Goal: Task Accomplishment & Management: Use online tool/utility

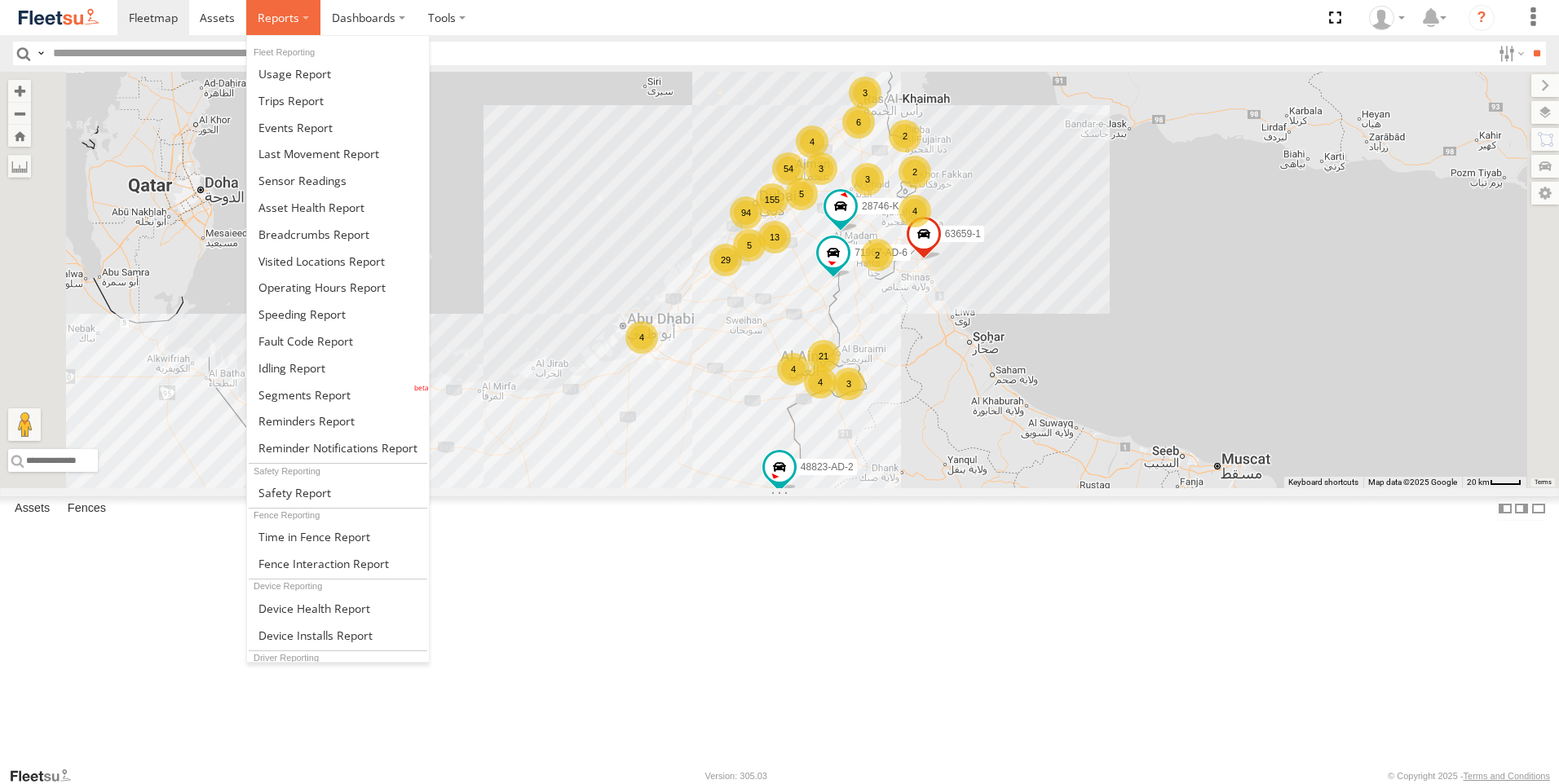
click at [296, 20] on span at bounding box center [278, 18] width 42 height 15
click at [322, 158] on span at bounding box center [319, 154] width 121 height 15
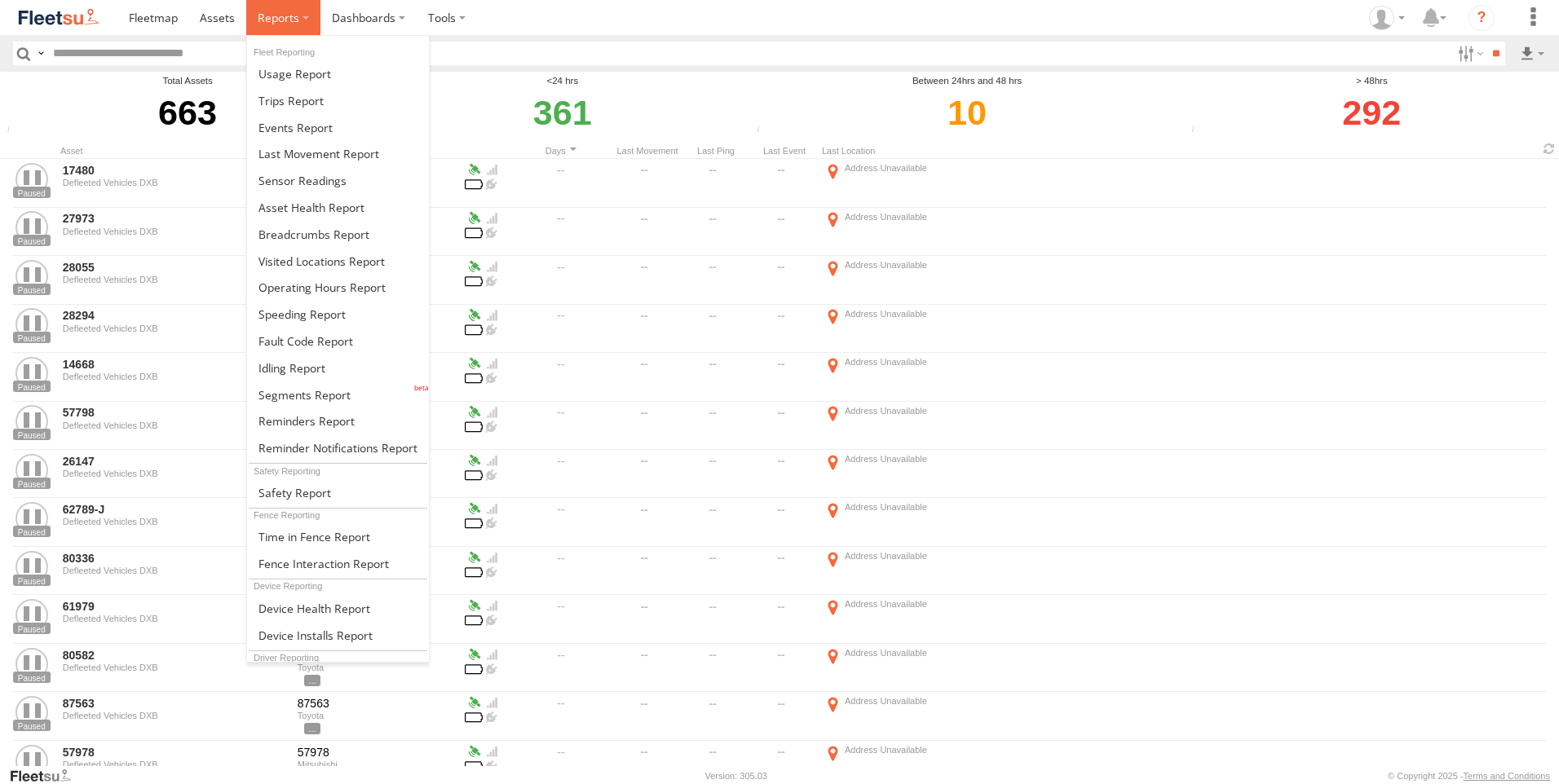
click at [294, 17] on span at bounding box center [278, 18] width 42 height 15
click at [314, 155] on span at bounding box center [319, 154] width 121 height 15
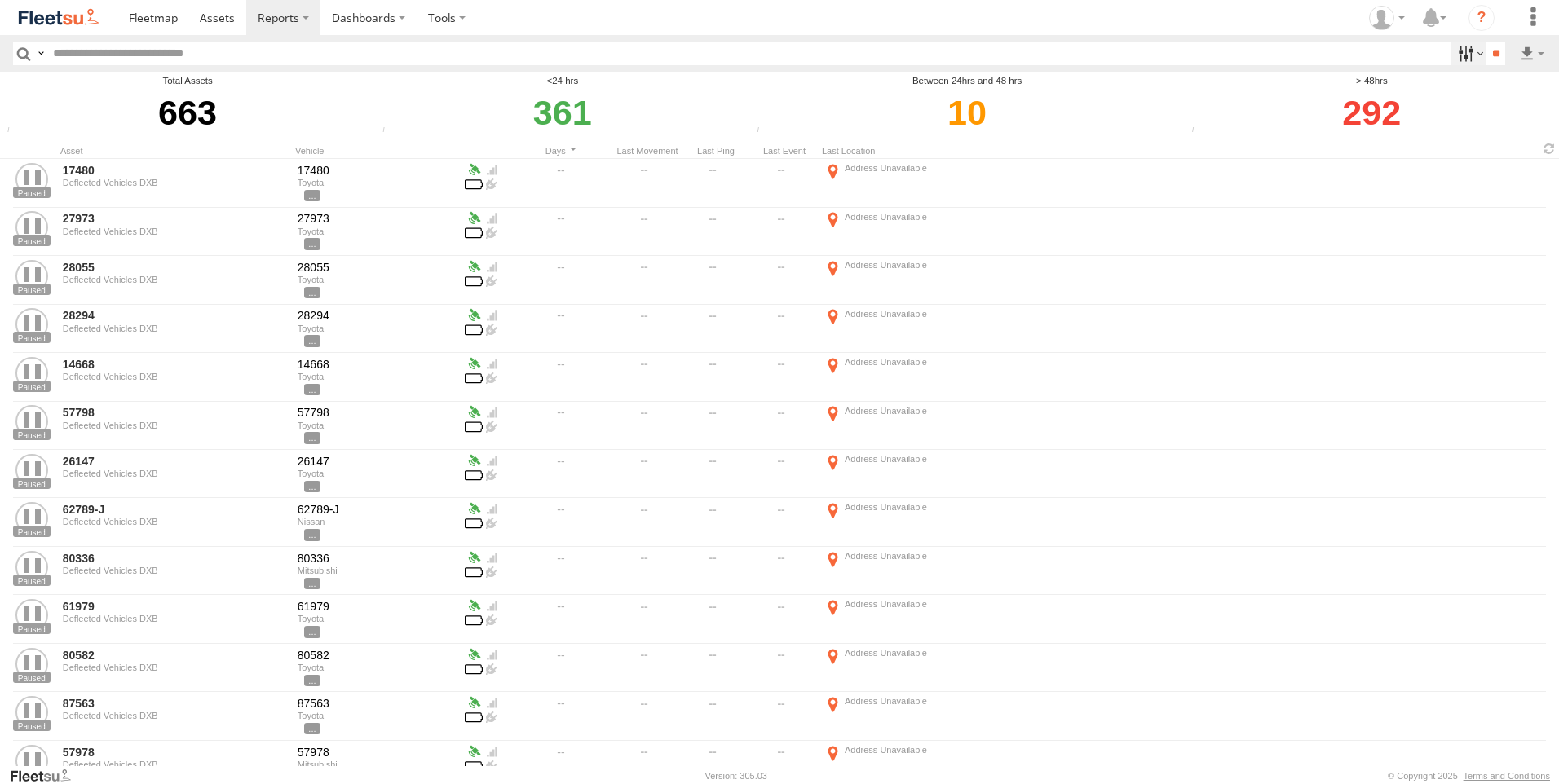
click at [1451, 52] on label at bounding box center [1468, 54] width 35 height 24
click at [0, 0] on span "AAN Branch" at bounding box center [0, 0] width 0 height 0
click at [0, 0] on span "Alquoz Branch" at bounding box center [0, 0] width 0 height 0
click at [0, 0] on span "Aramex Mofaic branch-[GEOGRAPHIC_DATA]" at bounding box center [0, 0] width 0 height 0
click at [0, 0] on span "Aramex Umm Ramool" at bounding box center [0, 0] width 0 height 0
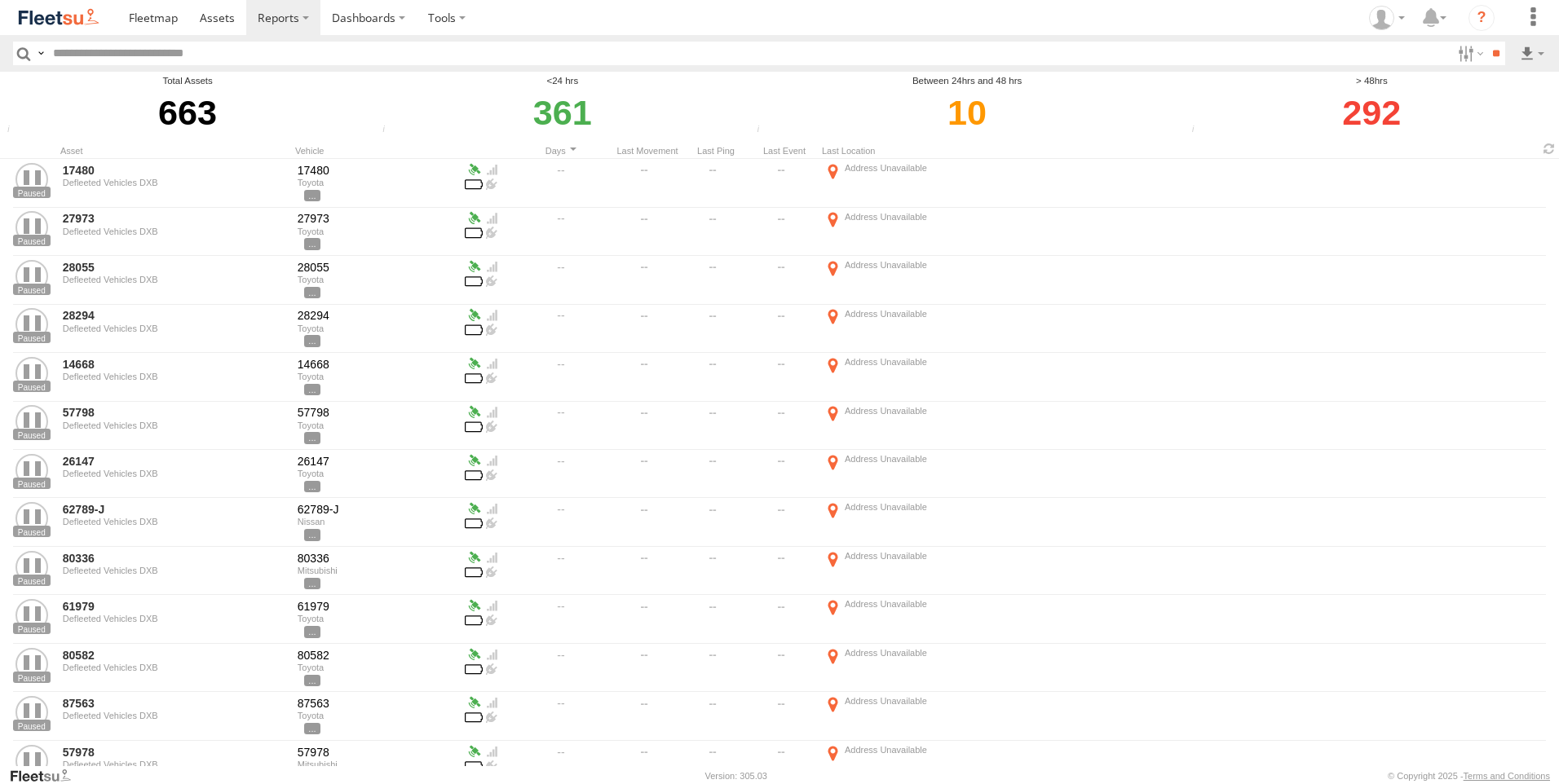
click at [0, 0] on span "COURT DXB - GOP" at bounding box center [0, 0] width 0 height 0
click at [0, 0] on span "RAK Branch" at bounding box center [0, 0] width 0 height 0
click at [0, 0] on span "Sharjah Branch" at bounding box center [0, 0] width 0 height 0
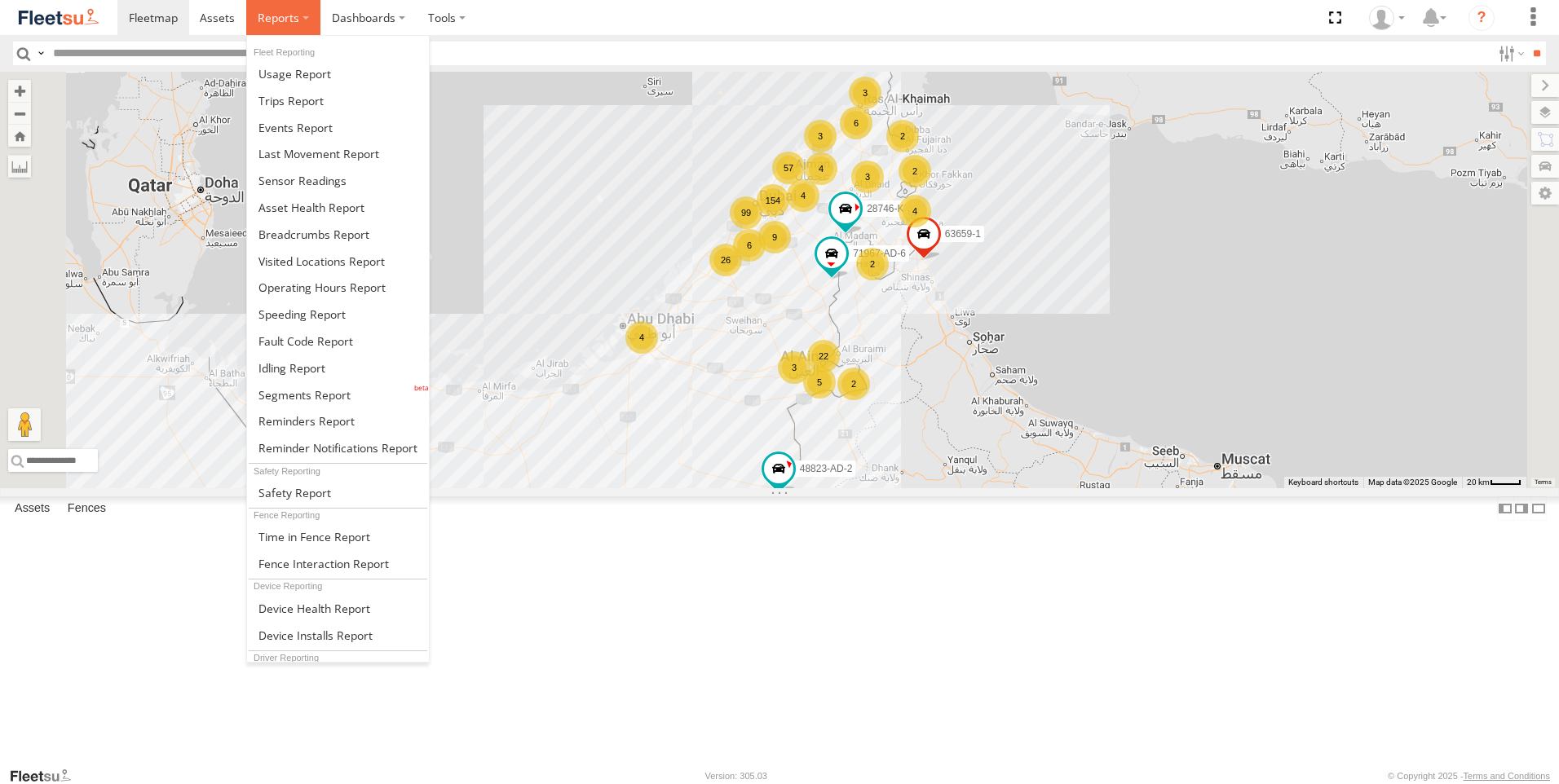
click at [297, 23] on span at bounding box center [278, 18] width 42 height 15
click at [341, 163] on link at bounding box center [338, 154] width 182 height 27
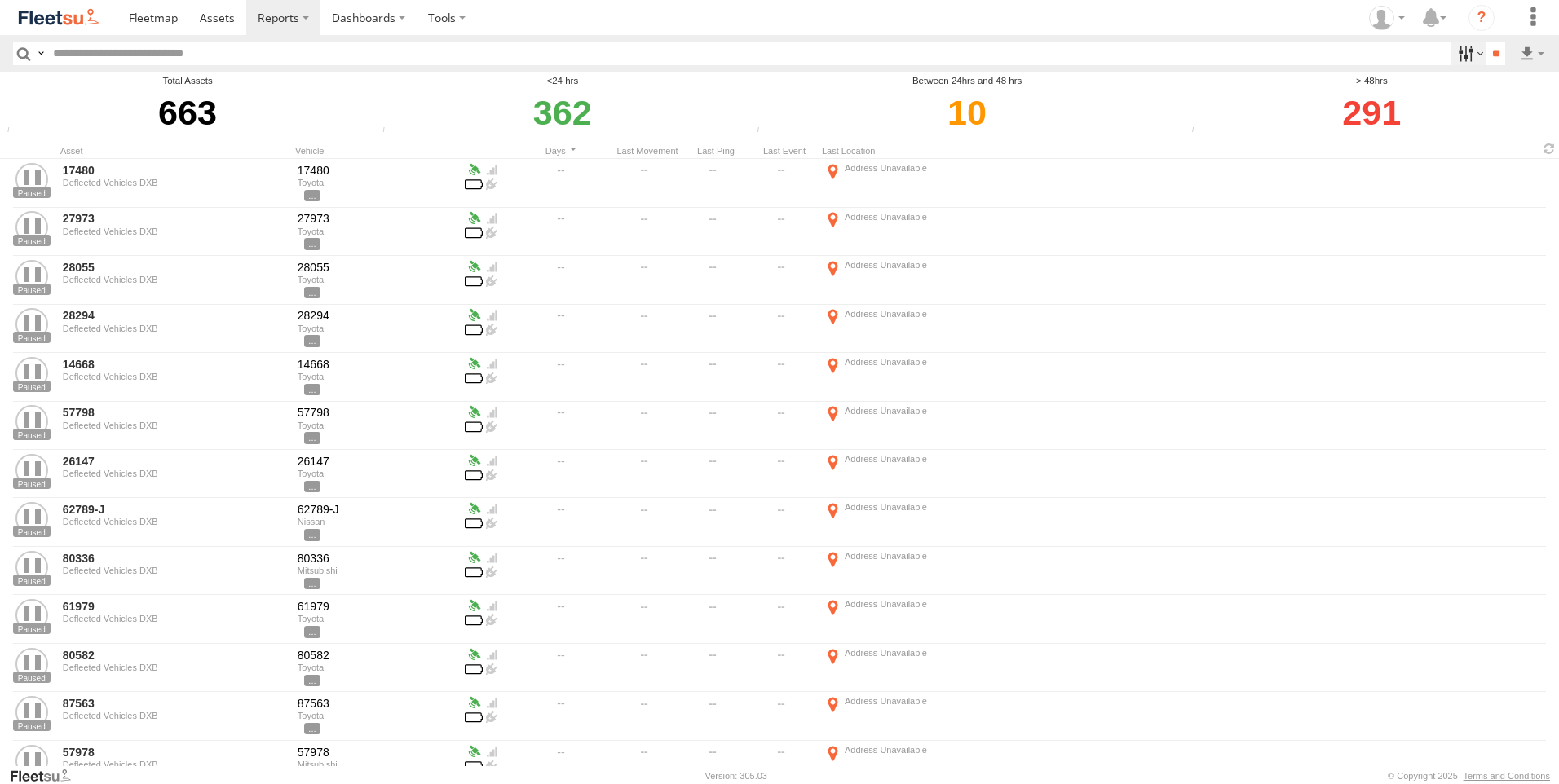
click at [1458, 55] on label at bounding box center [1468, 54] width 35 height 24
click at [0, 0] on span "AAN Branch" at bounding box center [0, 0] width 0 height 0
click at [0, 0] on span "Alquoz Branch" at bounding box center [0, 0] width 0 height 0
click at [0, 0] on span "Aramex Mofaic branch-[GEOGRAPHIC_DATA]" at bounding box center [0, 0] width 0 height 0
click at [0, 0] on span "Aramex Umm Ramool" at bounding box center [0, 0] width 0 height 0
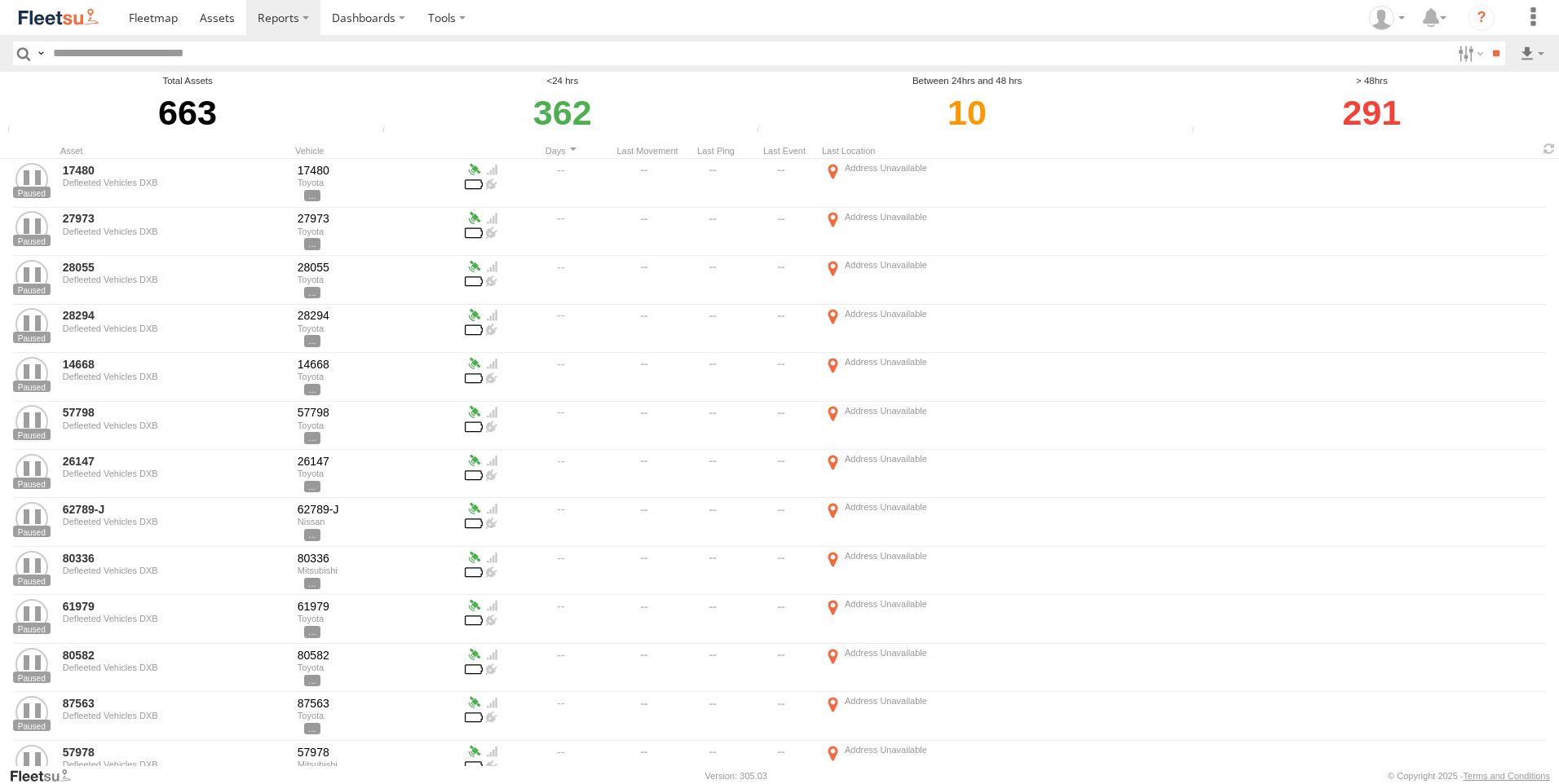
click at [0, 0] on span "COURT DXB - GOP" at bounding box center [0, 0] width 0 height 0
click at [0, 0] on span "RAK Branch" at bounding box center [0, 0] width 0 height 0
click at [0, 0] on span "Sharjah Branch" at bounding box center [0, 0] width 0 height 0
click at [0, 0] on label at bounding box center [0, 0] width 0 height 0
click at [0, 0] on span "DXB" at bounding box center [0, 0] width 0 height 0
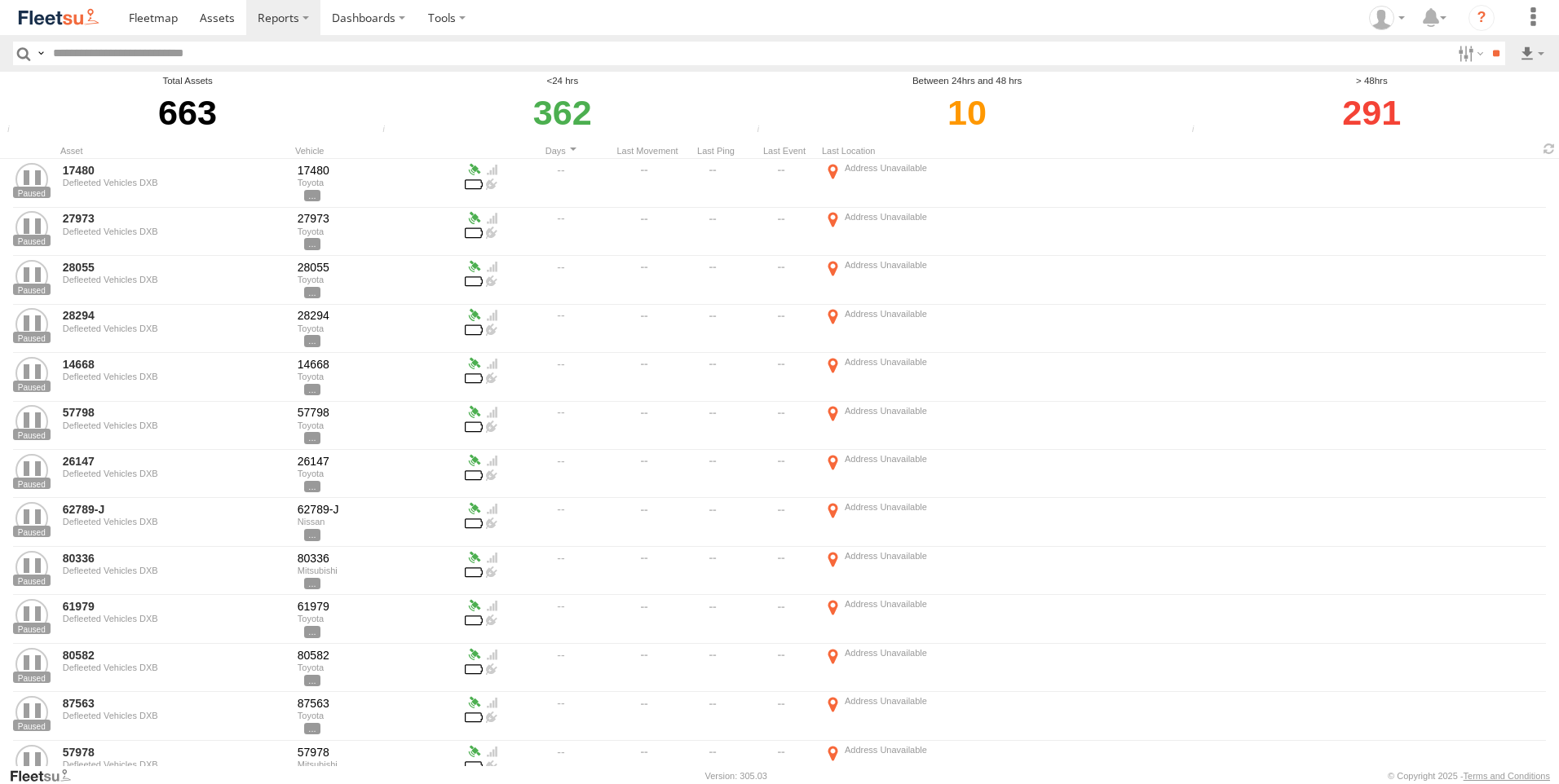
click at [0, 0] on span "DXB" at bounding box center [0, 0] width 0 height 0
click at [0, 0] on span "AAN Branch" at bounding box center [0, 0] width 0 height 0
click at [0, 0] on span "Alquoz Branch" at bounding box center [0, 0] width 0 height 0
click at [0, 0] on span "Aramex Mofaic branch-[GEOGRAPHIC_DATA]" at bounding box center [0, 0] width 0 height 0
click at [0, 0] on span "Aramex Umm Ramool" at bounding box center [0, 0] width 0 height 0
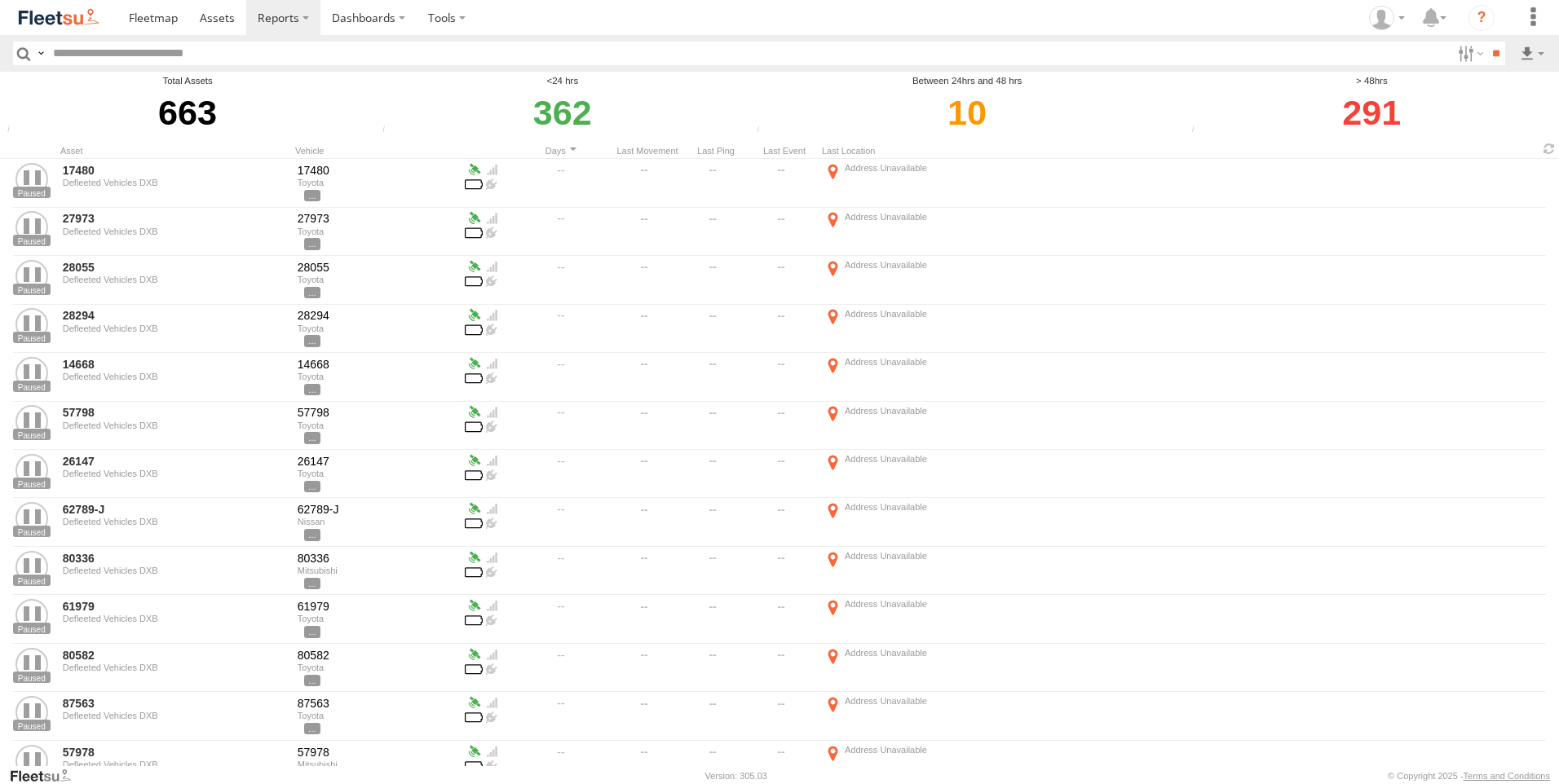
click at [0, 0] on span "COURT DXB - GOP" at bounding box center [0, 0] width 0 height 0
drag, startPoint x: 91, startPoint y: 270, endPoint x: 91, endPoint y: 298, distance: 28.0
click at [0, 0] on span "RAK Branch" at bounding box center [0, 0] width 0 height 0
drag, startPoint x: 89, startPoint y: 296, endPoint x: 397, endPoint y: 384, distance: 320.3
click at [0, 0] on span "Sharjah Branch" at bounding box center [0, 0] width 0 height 0
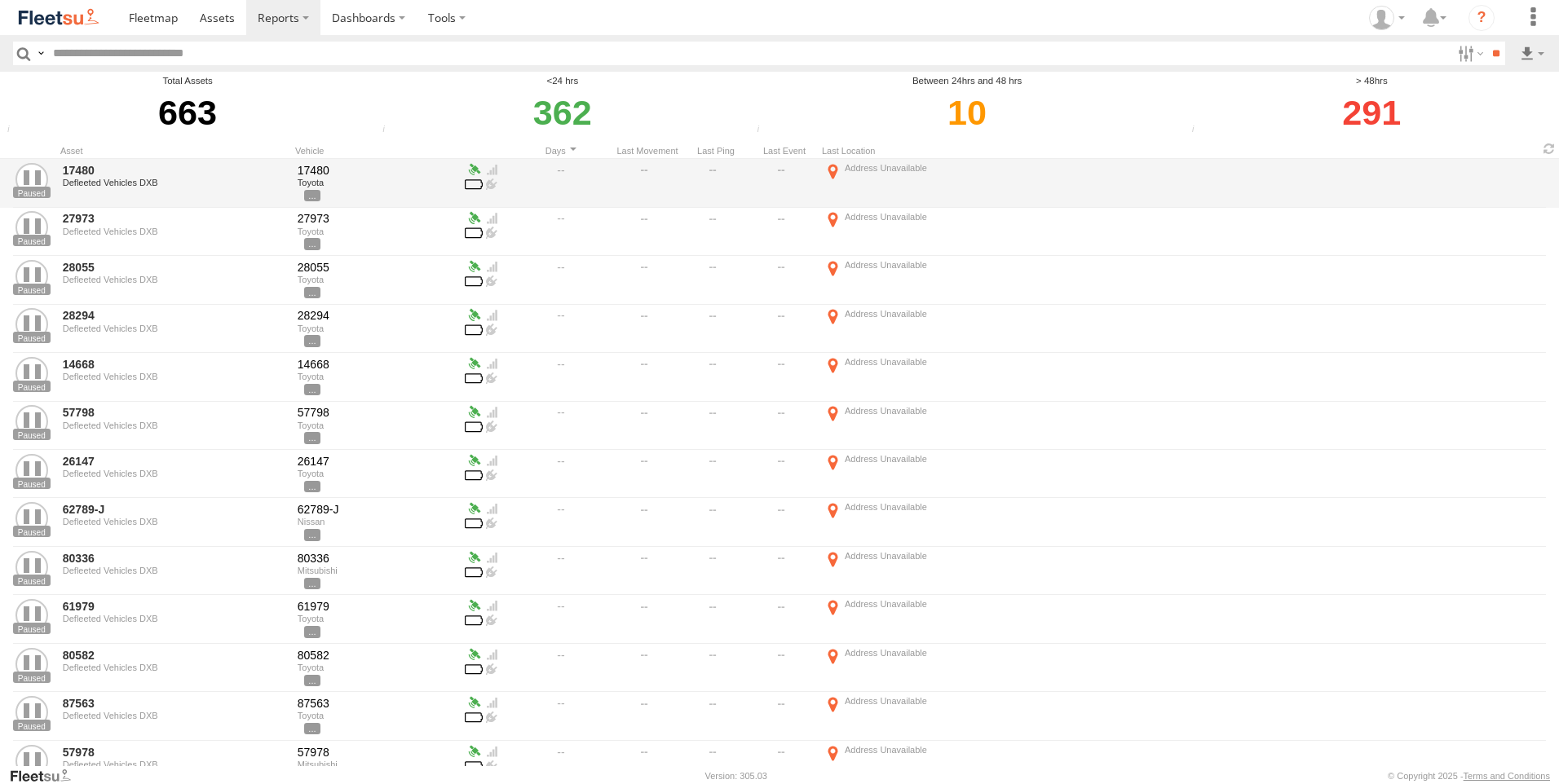
drag, startPoint x: 1490, startPoint y: 55, endPoint x: 1505, endPoint y: 166, distance: 112.0
click at [1490, 55] on input "**" at bounding box center [1495, 54] width 19 height 24
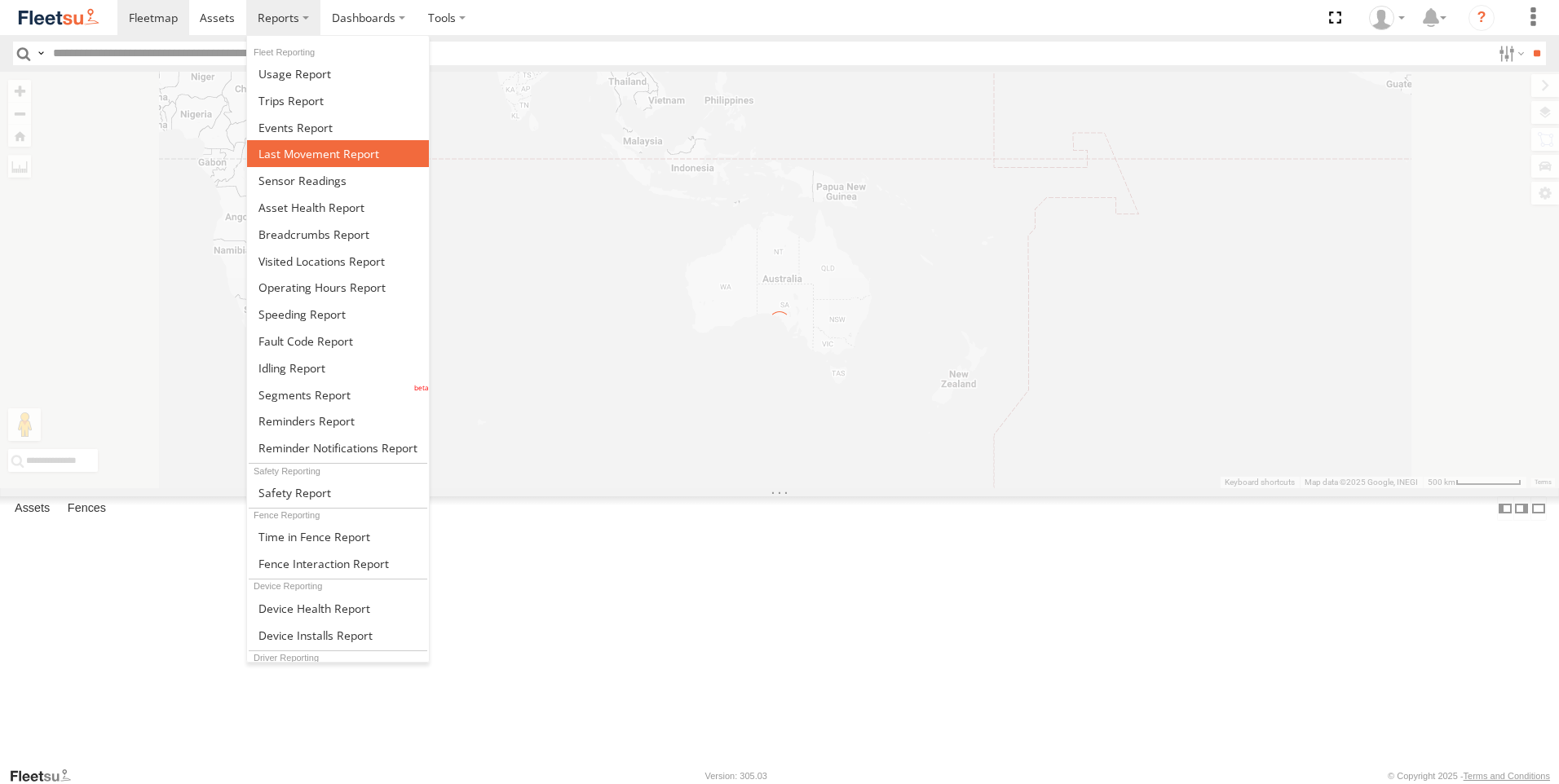
drag, startPoint x: 0, startPoint y: 0, endPoint x: 345, endPoint y: 144, distance: 373.8
click at [326, 145] on link at bounding box center [338, 154] width 182 height 27
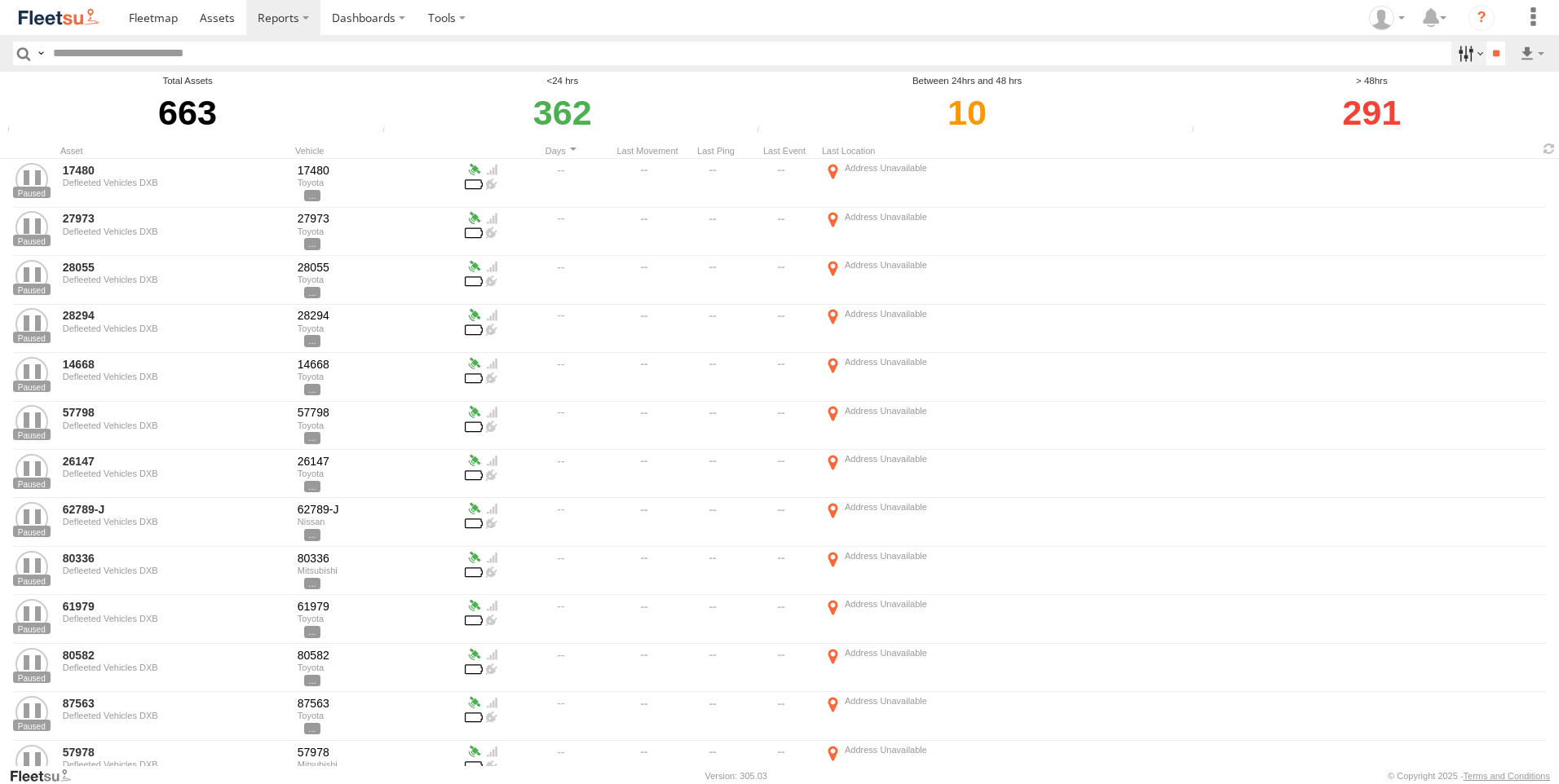
click at [1451, 54] on label at bounding box center [1468, 54] width 35 height 24
click at [0, 0] on div "AAN Branch" at bounding box center [0, 0] width 0 height 0
click at [0, 0] on span "AAN Branch" at bounding box center [0, 0] width 0 height 0
click at [0, 0] on span "Alquoz Branch" at bounding box center [0, 0] width 0 height 0
click at [0, 0] on span "Aramex Mofaic branch-[GEOGRAPHIC_DATA]" at bounding box center [0, 0] width 0 height 0
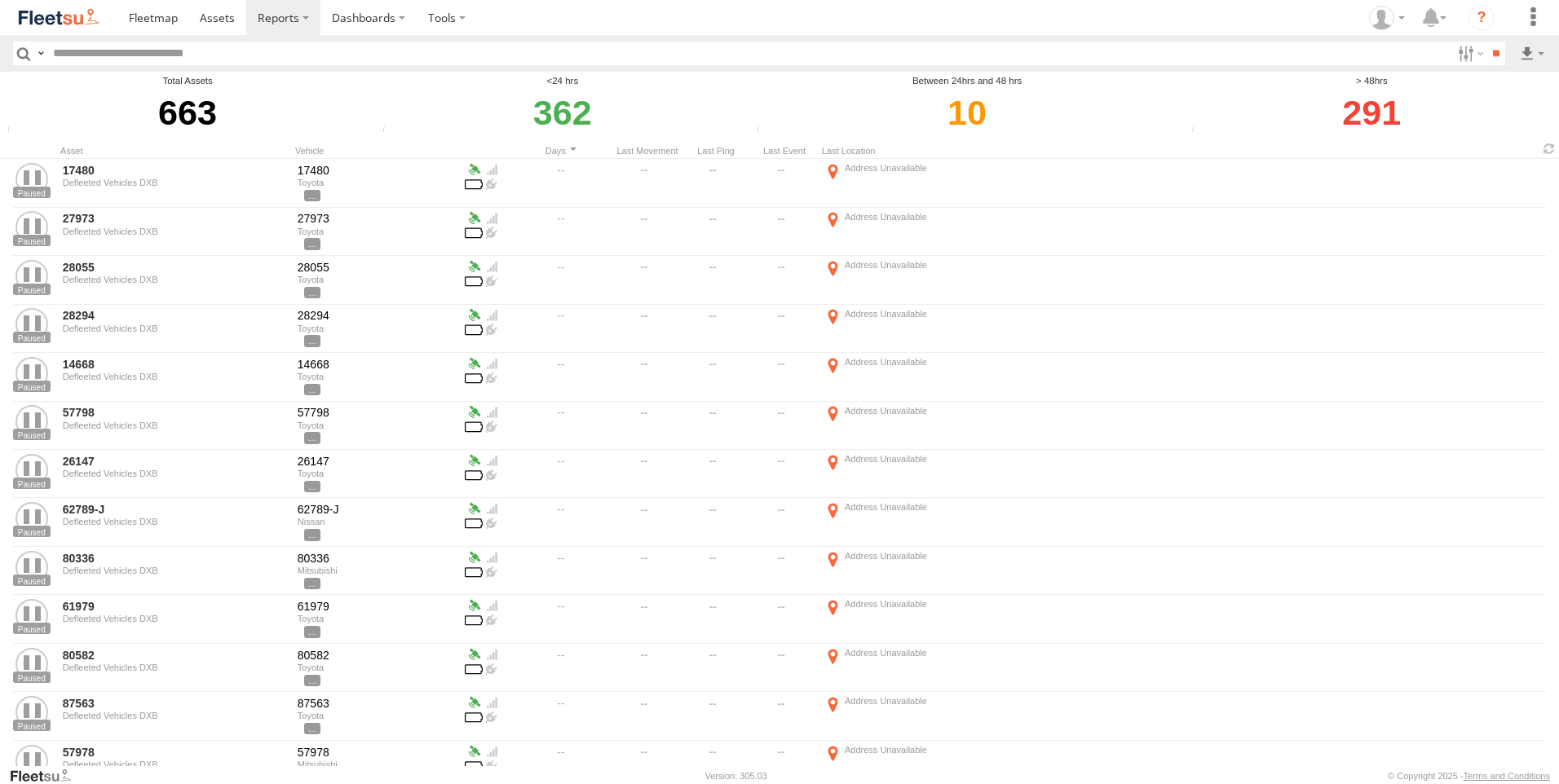
click at [0, 0] on div "Aramex Umm Ramool" at bounding box center [0, 0] width 0 height 0
click at [0, 0] on label "Aramex Umm Ramool" at bounding box center [0, 0] width 0 height 0
click at [0, 0] on span "COURT DXB - GOP" at bounding box center [0, 0] width 0 height 0
click at [0, 0] on span "RAK Branch" at bounding box center [0, 0] width 0 height 0
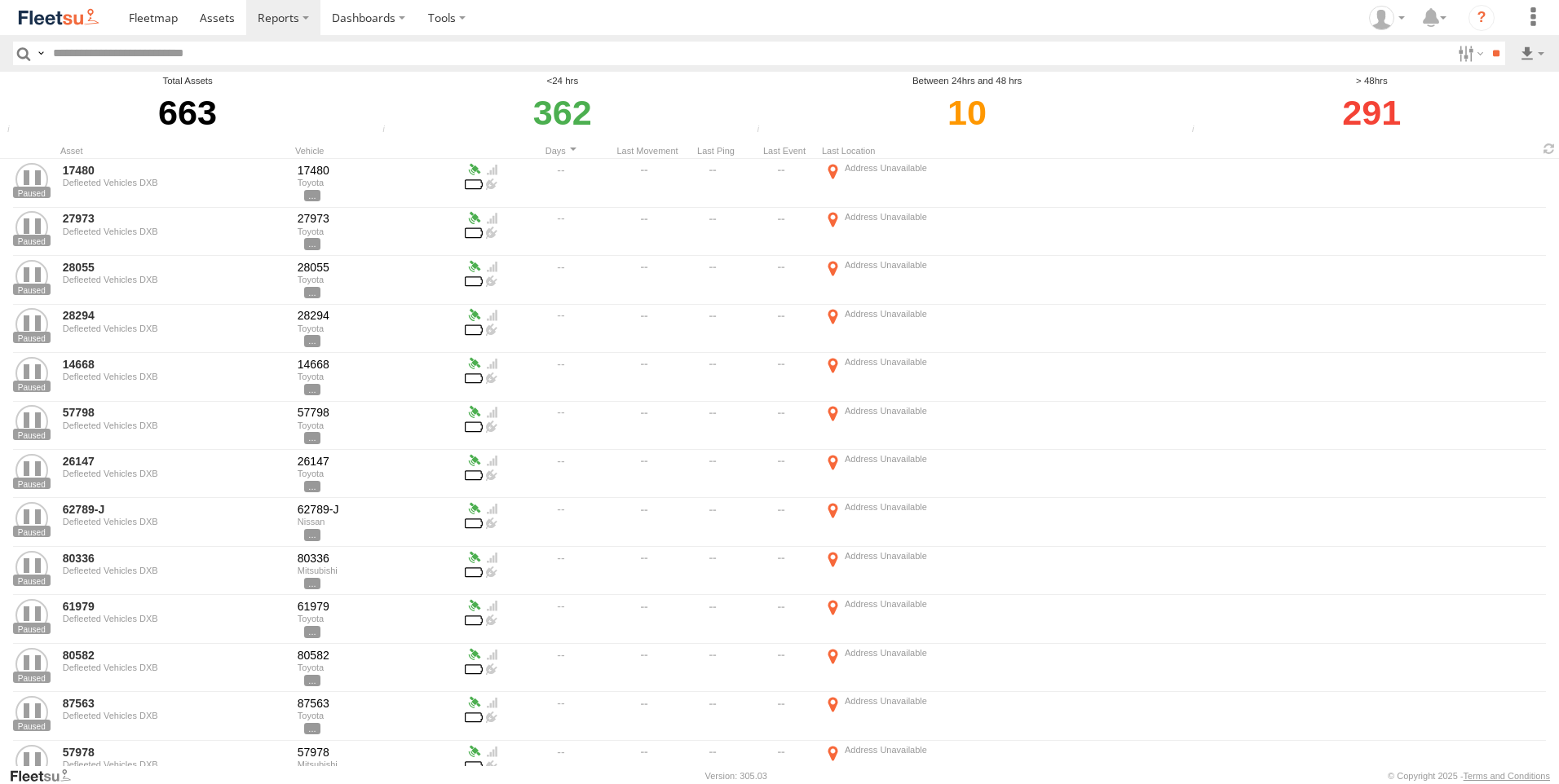
click at [0, 0] on span "Sharjah Branch" at bounding box center [0, 0] width 0 height 0
click at [1498, 59] on input "**" at bounding box center [1495, 54] width 19 height 24
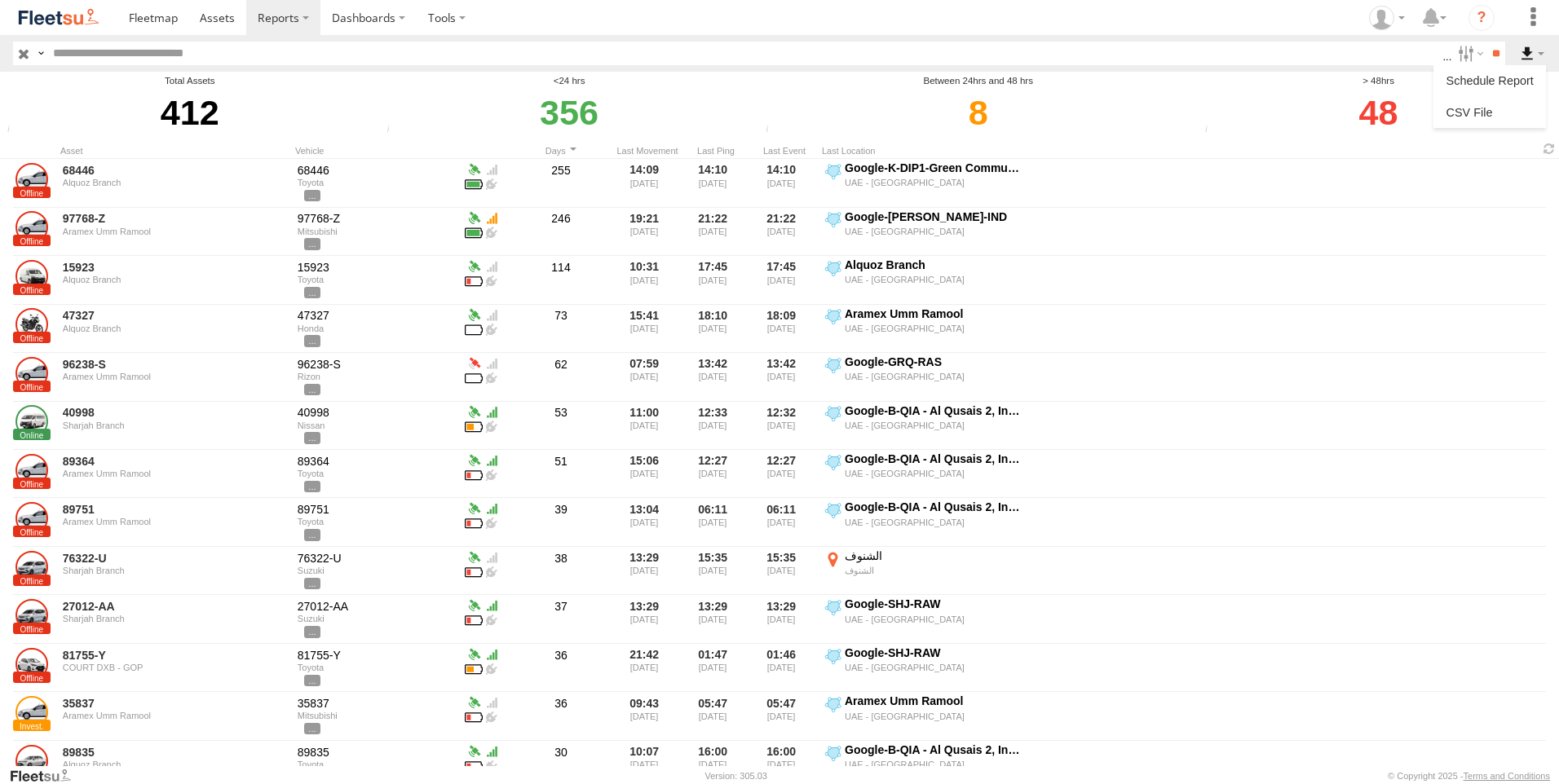
click at [1521, 48] on label at bounding box center [1532, 54] width 28 height 24
click at [1490, 119] on link at bounding box center [1489, 112] width 99 height 25
